Goal: Information Seeking & Learning: Learn about a topic

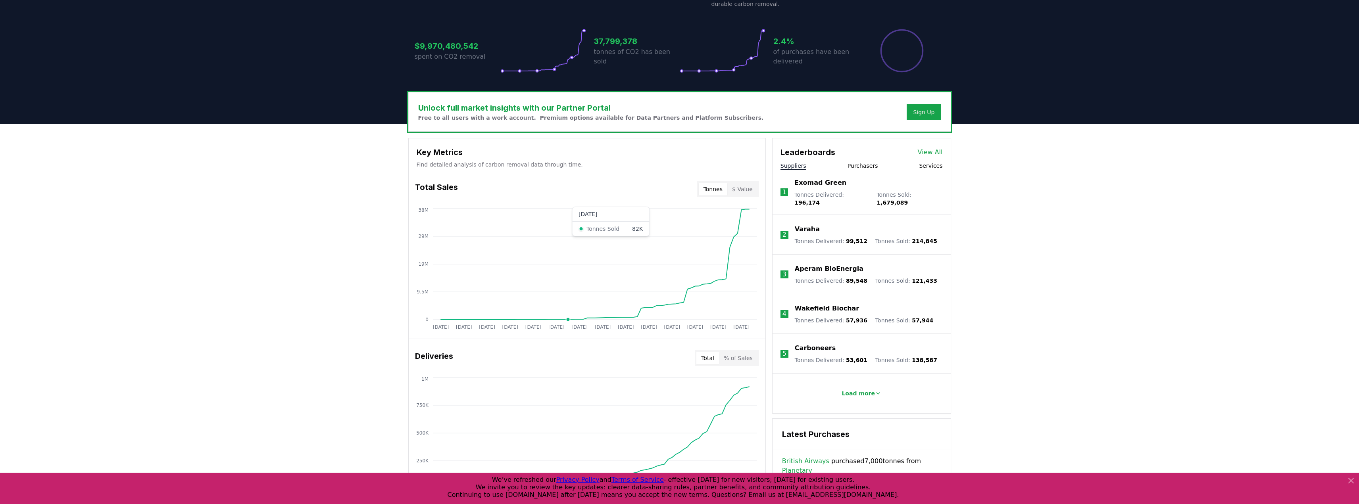
scroll to position [40, 0]
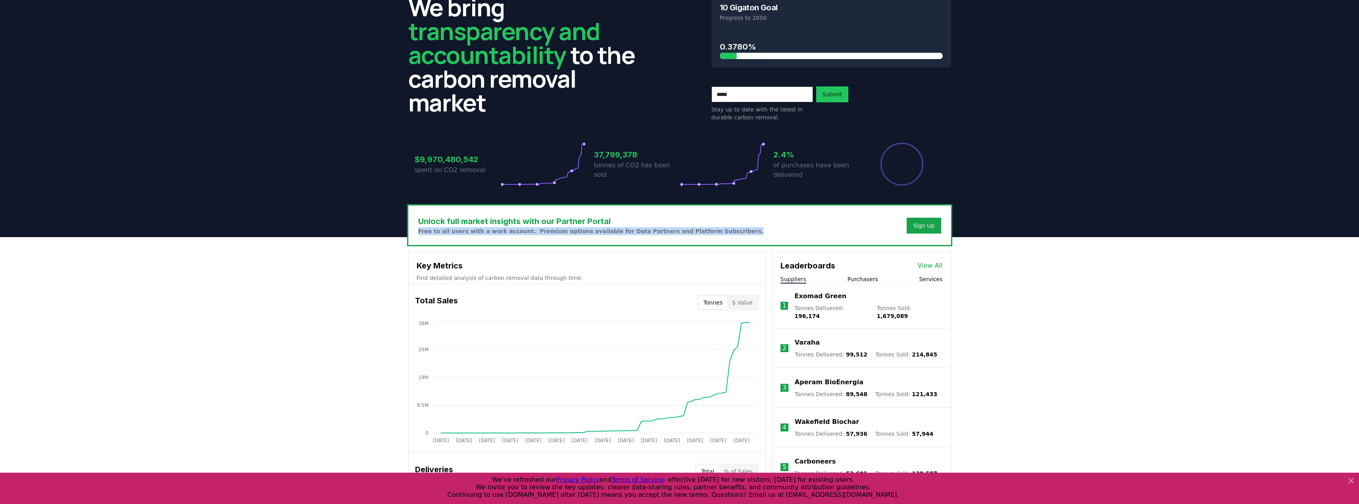
drag, startPoint x: 425, startPoint y: 234, endPoint x: 741, endPoint y: 238, distance: 315.4
click at [741, 238] on div "Unlock full market insights with our Partner Portal Free to all users with a wo…" at bounding box center [680, 225] width 542 height 39
click at [739, 237] on div "Unlock full market insights with our Partner Portal Free to all users with a wo…" at bounding box center [680, 225] width 542 height 39
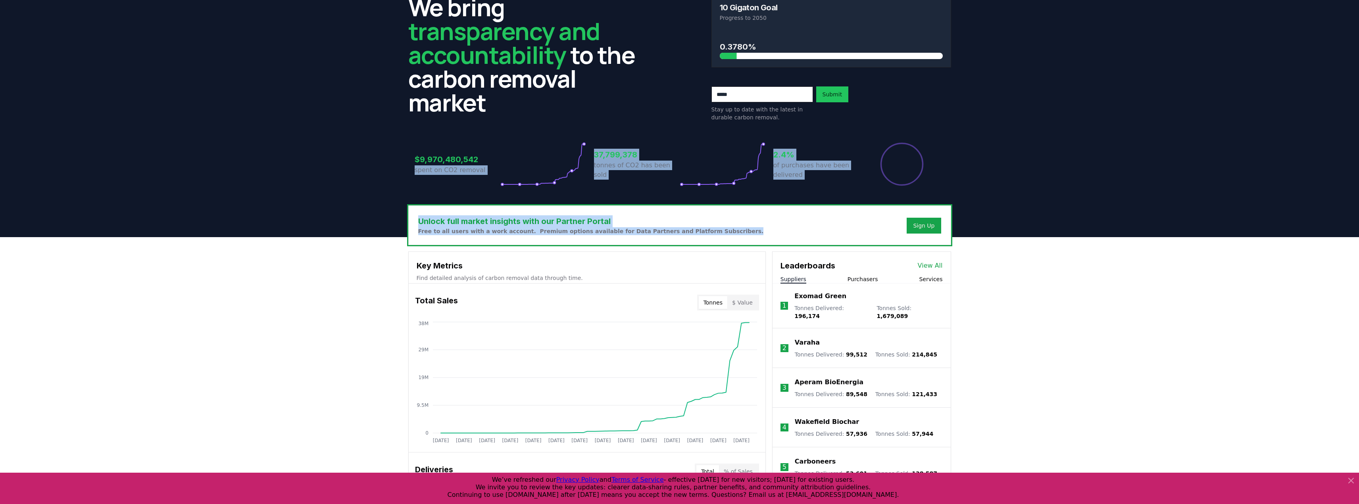
drag, startPoint x: 724, startPoint y: 236, endPoint x: 328, endPoint y: 228, distance: 396.4
click at [330, 229] on div "CDR . fyi Leaderboards CDR Map Pricing Survey Events Partners About Us Blog Con…" at bounding box center [679, 479] width 1359 height 1039
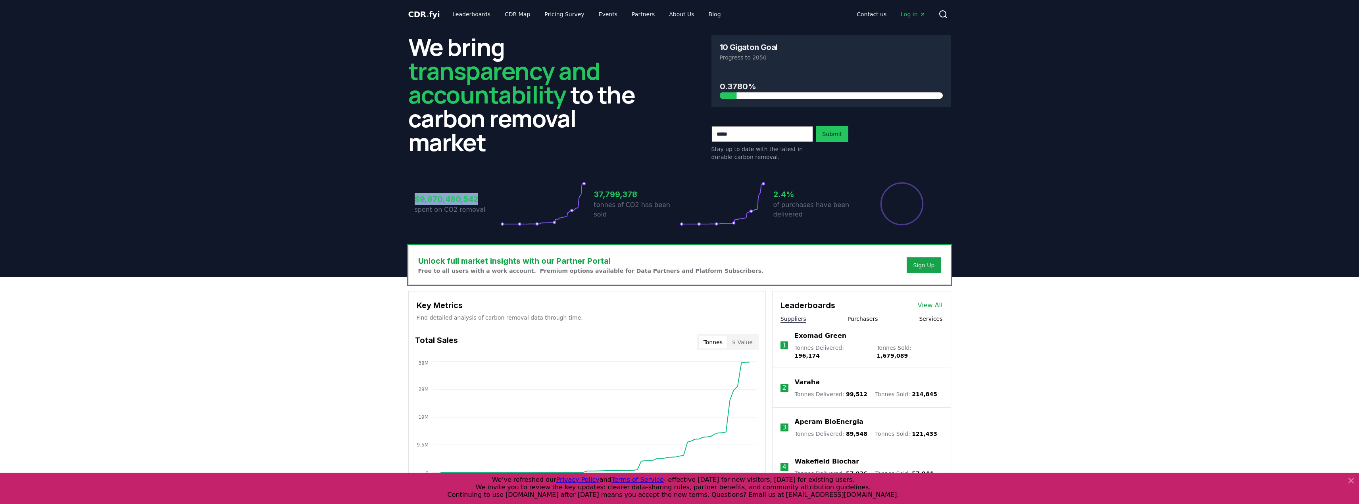
drag, startPoint x: 406, startPoint y: 194, endPoint x: 493, endPoint y: 199, distance: 87.4
click at [493, 199] on header "We bring transparency and accountability to the carbon removal market 10 Gigato…" at bounding box center [679, 153] width 1359 height 248
click at [396, 209] on header "We bring transparency and accountability to the carbon removal market 10 Gigato…" at bounding box center [679, 153] width 1359 height 248
drag, startPoint x: 413, startPoint y: 198, endPoint x: 495, endPoint y: 195, distance: 82.6
click at [495, 195] on header "We bring transparency and accountability to the carbon removal market 10 Gigato…" at bounding box center [679, 153] width 1359 height 248
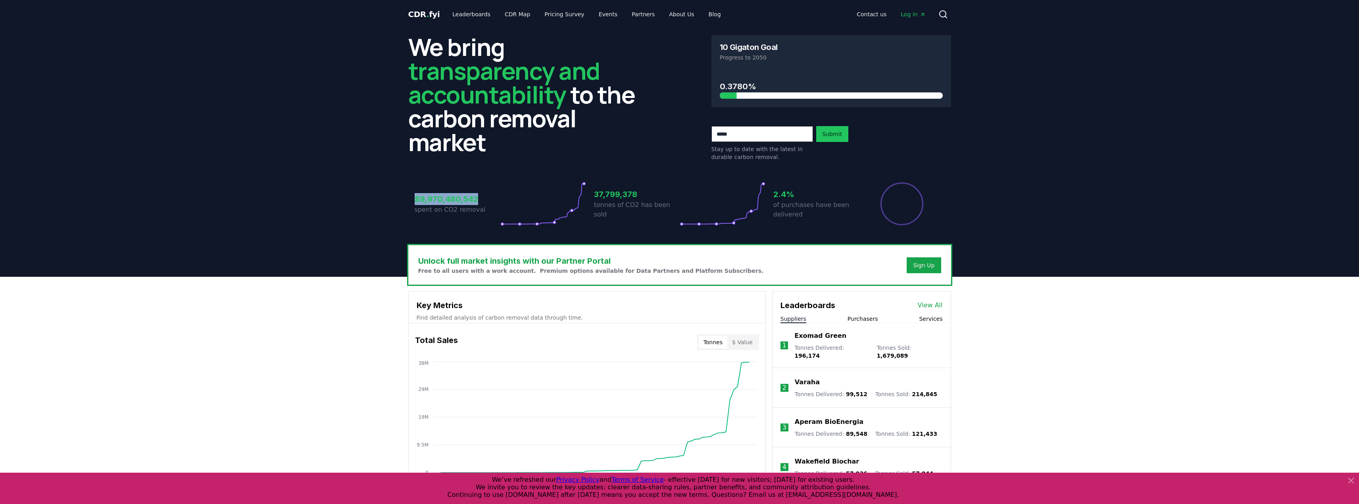
click at [495, 195] on h3 "$9,970,480,542" at bounding box center [458, 199] width 86 height 12
click at [463, 16] on link "Leaderboards" at bounding box center [471, 14] width 51 height 14
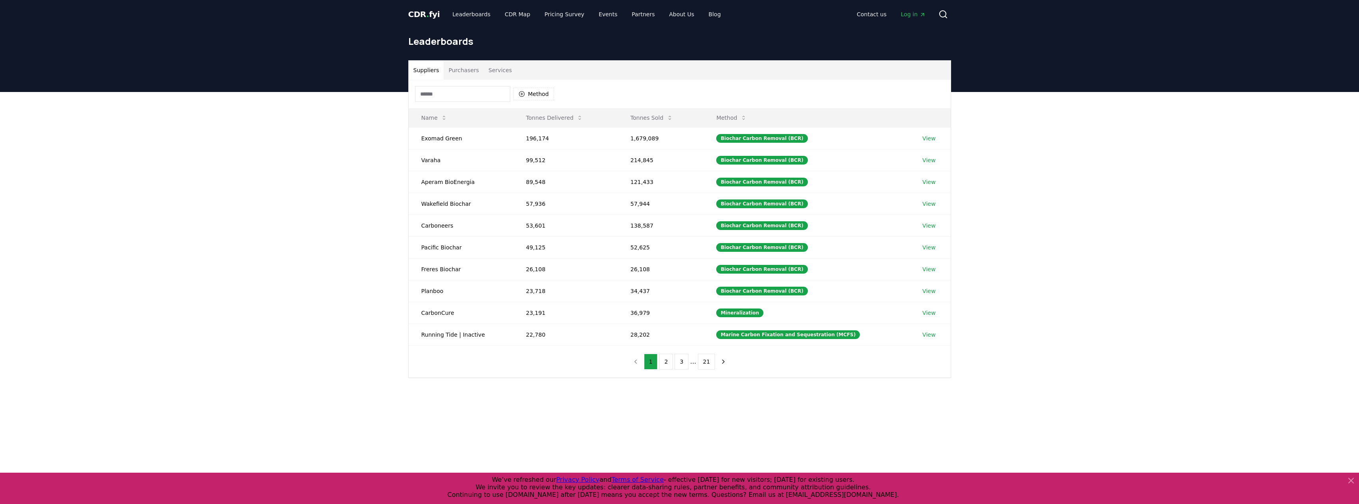
click at [467, 89] on input at bounding box center [462, 94] width 95 height 16
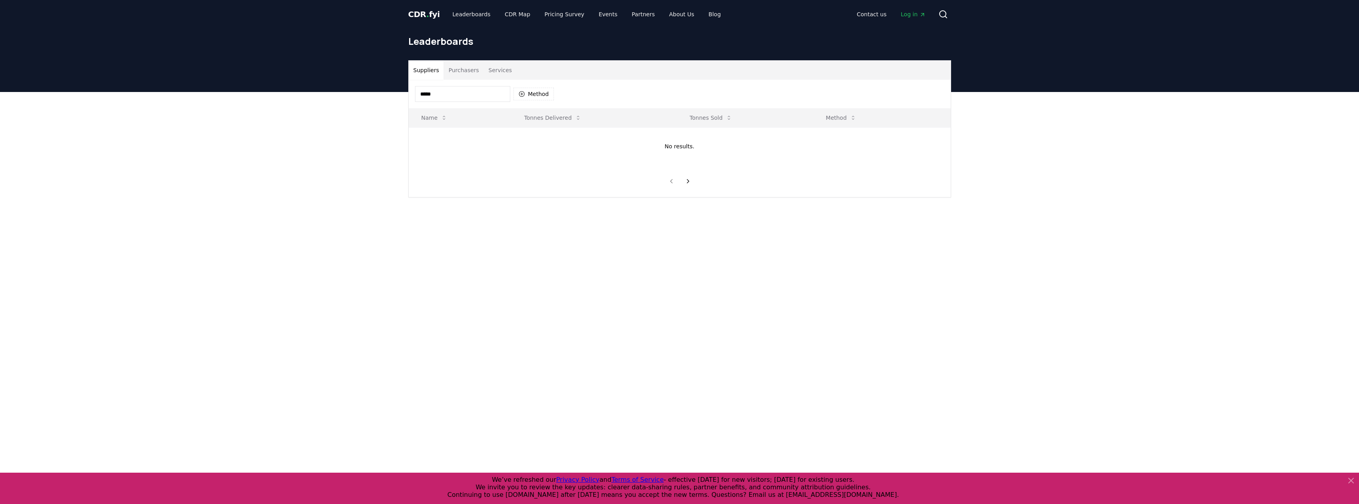
type input "******"
type input "*****"
click at [581, 137] on td "0" at bounding box center [528, 138] width 106 height 22
click at [922, 139] on link "View" at bounding box center [928, 138] width 13 height 8
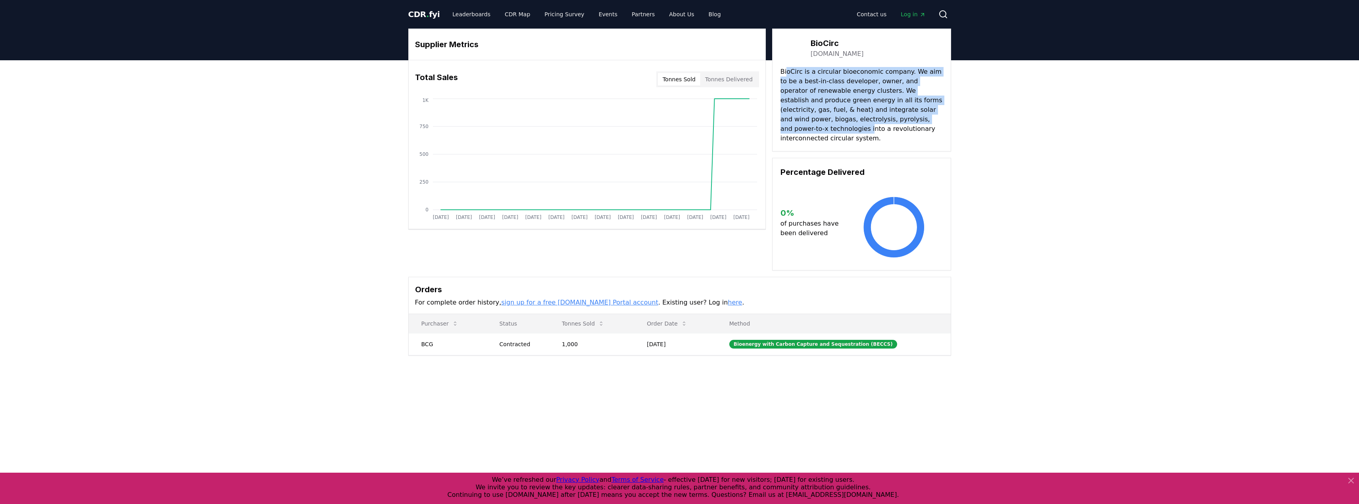
drag, startPoint x: 786, startPoint y: 74, endPoint x: 990, endPoint y: 140, distance: 214.0
click at [942, 125] on p "BioCirc is a circular bioeconomic company. We aim to be a best-in-class develop…" at bounding box center [861, 105] width 162 height 76
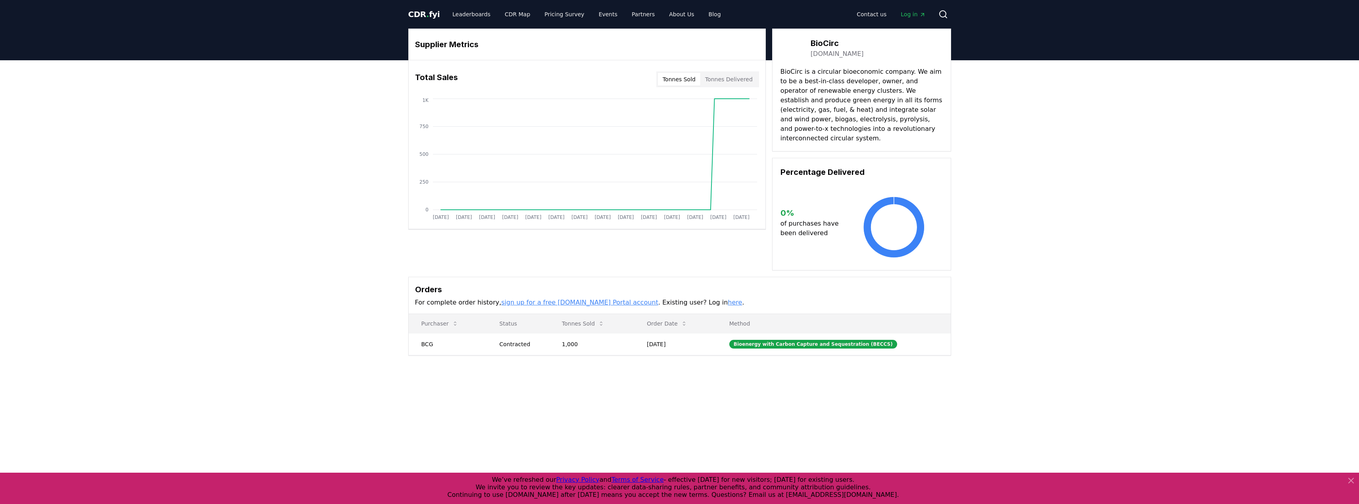
drag, startPoint x: 1032, startPoint y: 159, endPoint x: 981, endPoint y: 160, distance: 51.2
click at [1029, 159] on div "Supplier Metrics Total Sales Tonnes Sold Tonnes Delivered [DATE] [DATE] [DATE] …" at bounding box center [679, 223] width 1359 height 327
